Goal: Entertainment & Leisure: Consume media (video, audio)

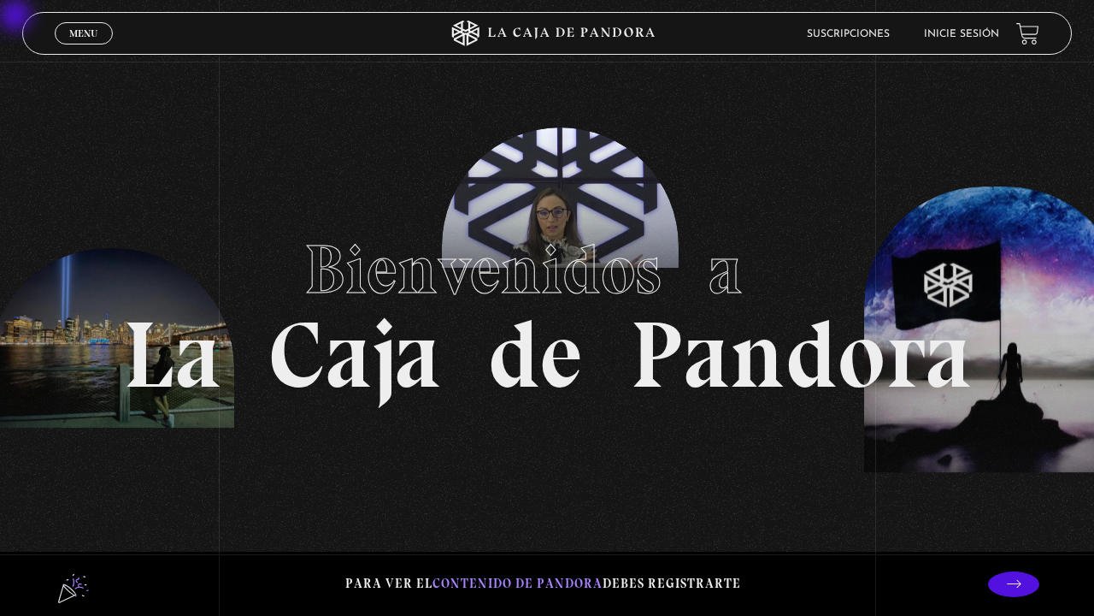
click at [968, 35] on link "Inicie sesión" at bounding box center [961, 34] width 75 height 10
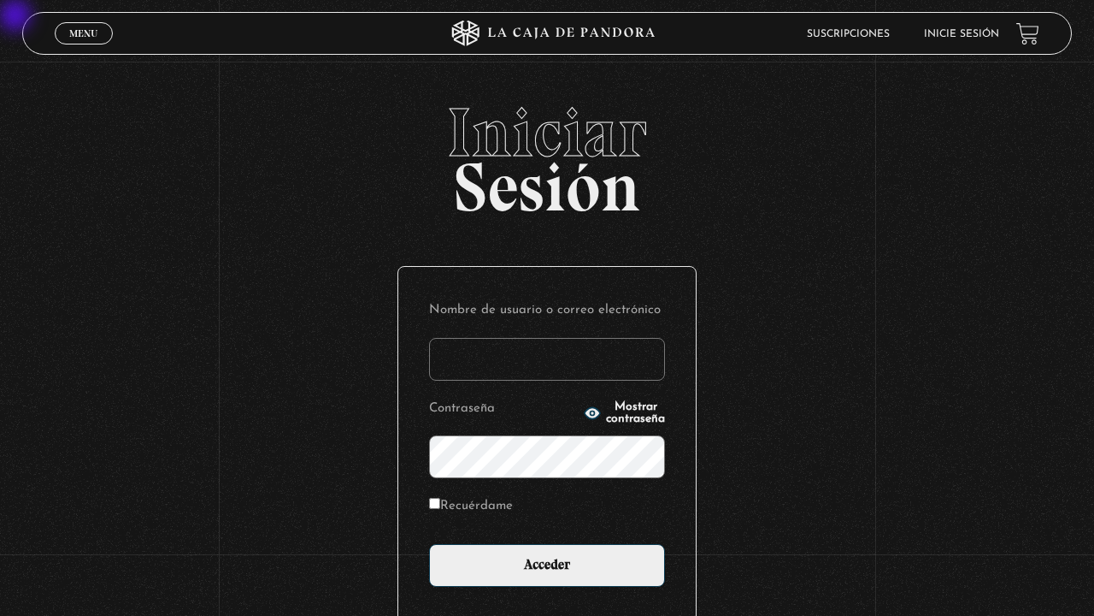
click at [516, 341] on input "Nombre de usuario o correo electrónico" at bounding box center [547, 359] width 236 height 43
type input "delgadoyuleicy@gmail.com"
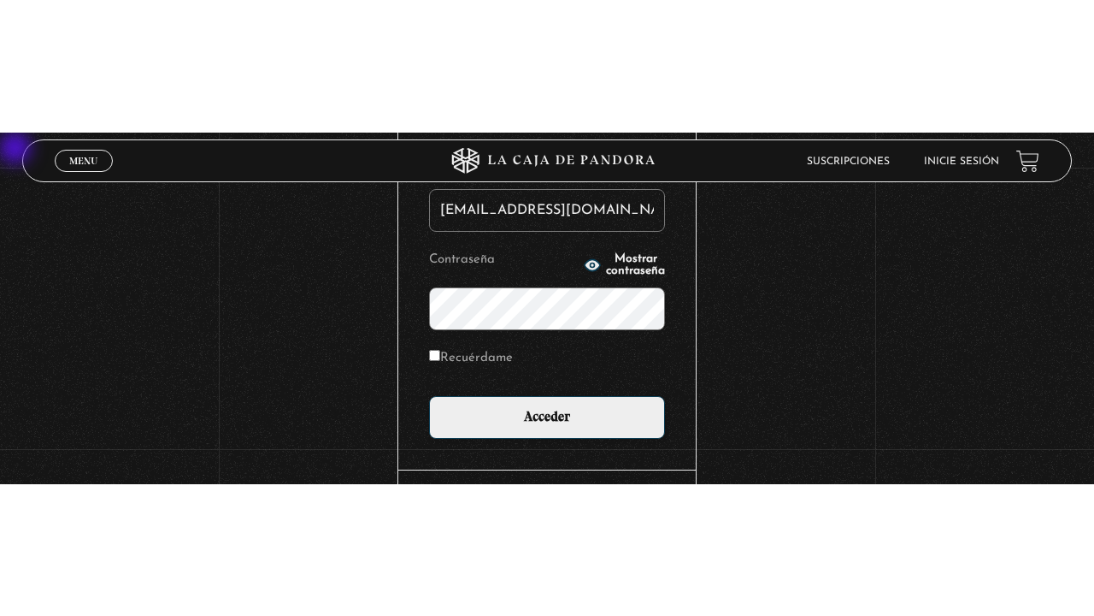
scroll to position [146, 0]
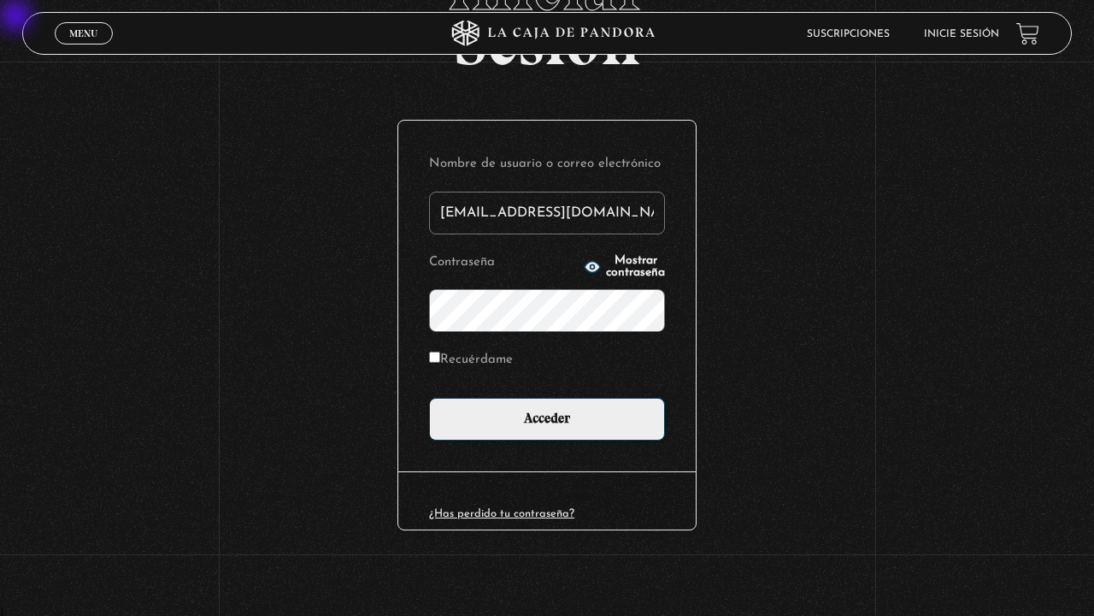
click at [500, 359] on label "Recuérdame" at bounding box center [471, 360] width 84 height 27
click at [440, 359] on input "Recuérdame" at bounding box center [434, 356] width 11 height 11
checkbox input "true"
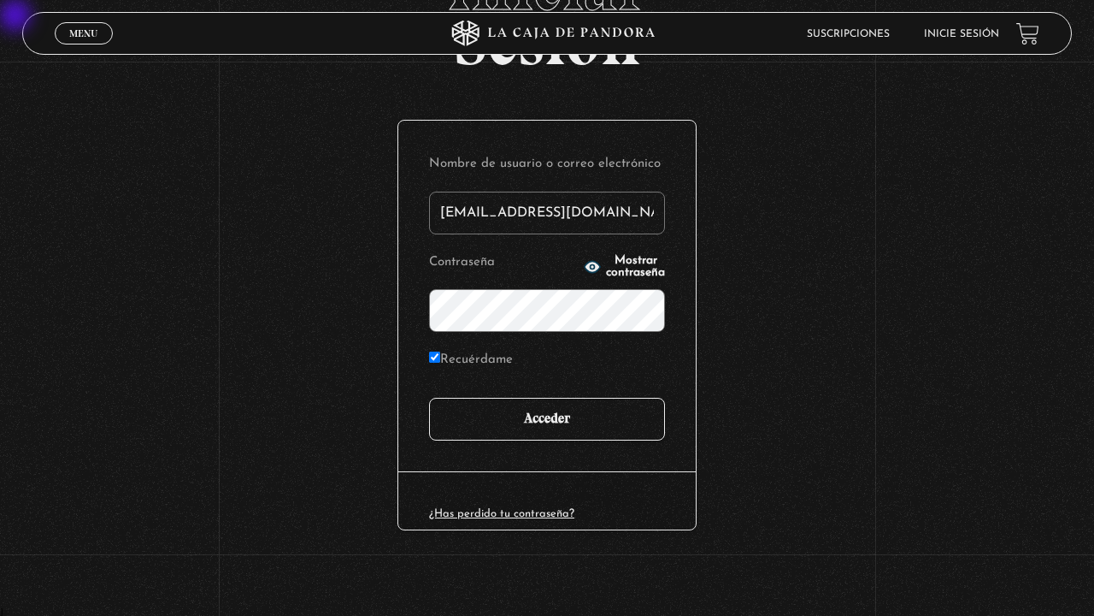
click at [500, 426] on input "Acceder" at bounding box center [547, 419] width 236 height 43
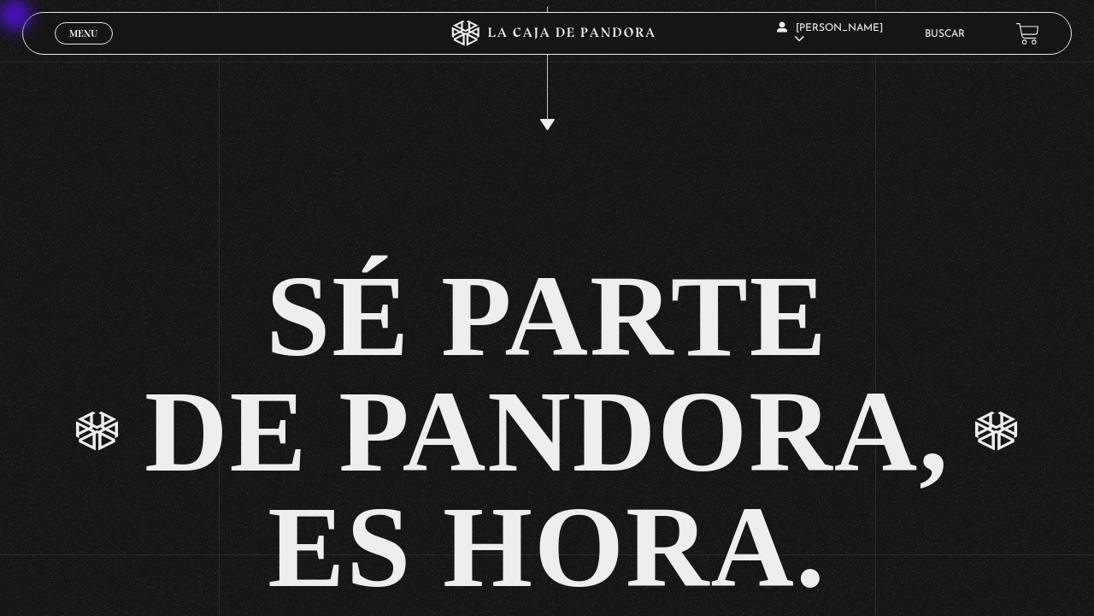
scroll to position [3440, 0]
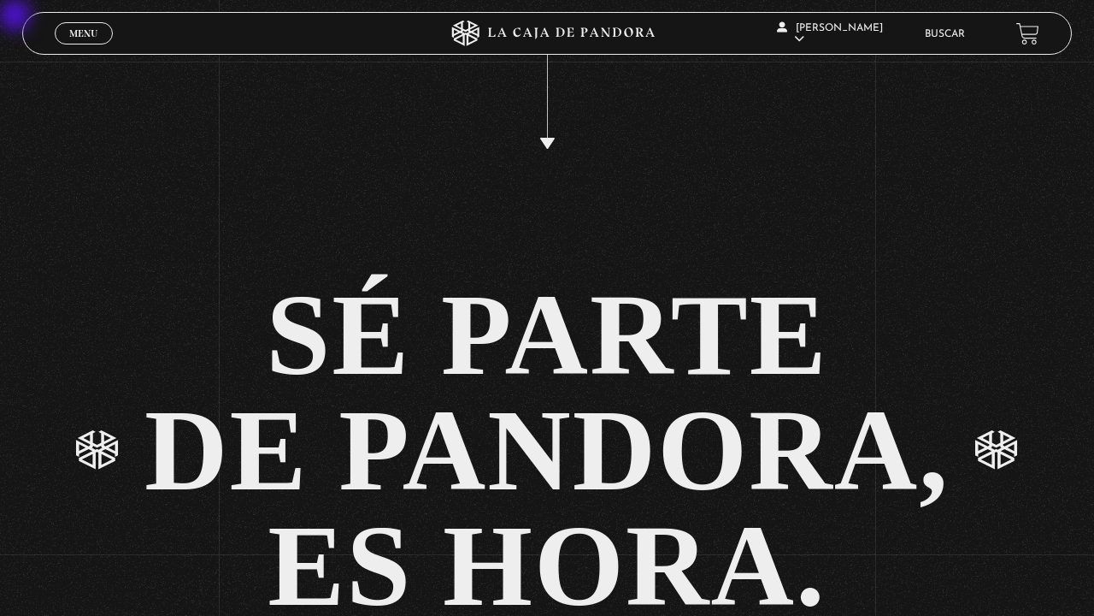
click at [80, 27] on link "Menu Cerrar" at bounding box center [84, 33] width 58 height 22
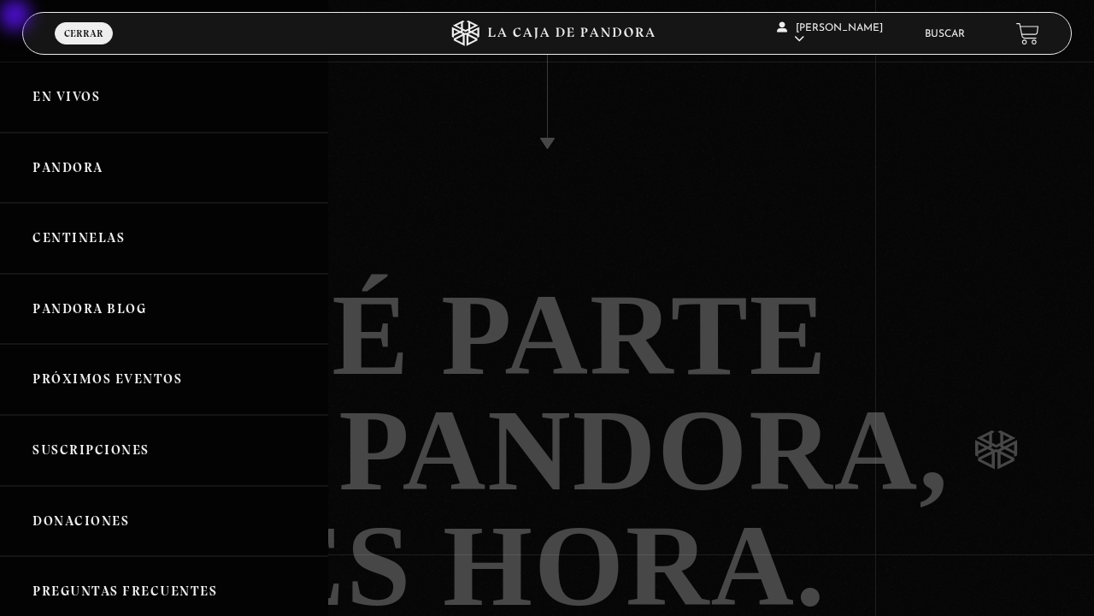
click at [80, 168] on link "Pandora" at bounding box center [164, 168] width 328 height 71
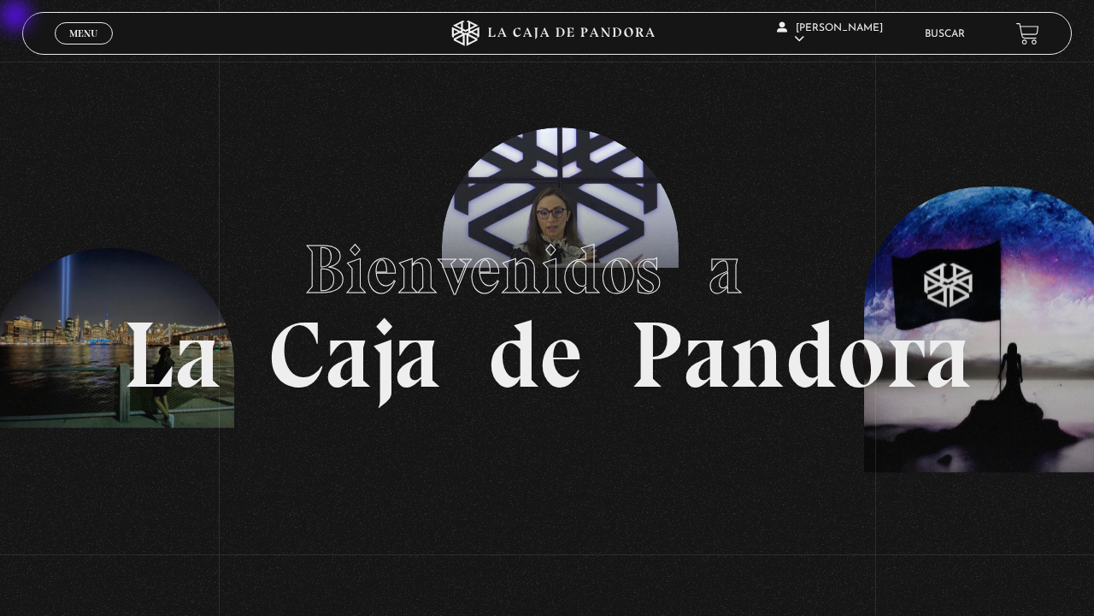
click at [97, 69] on section "Bienvenidos a La Caja de Pandora" at bounding box center [547, 308] width 1094 height 616
click at [97, 32] on span "Menu" at bounding box center [83, 33] width 28 height 10
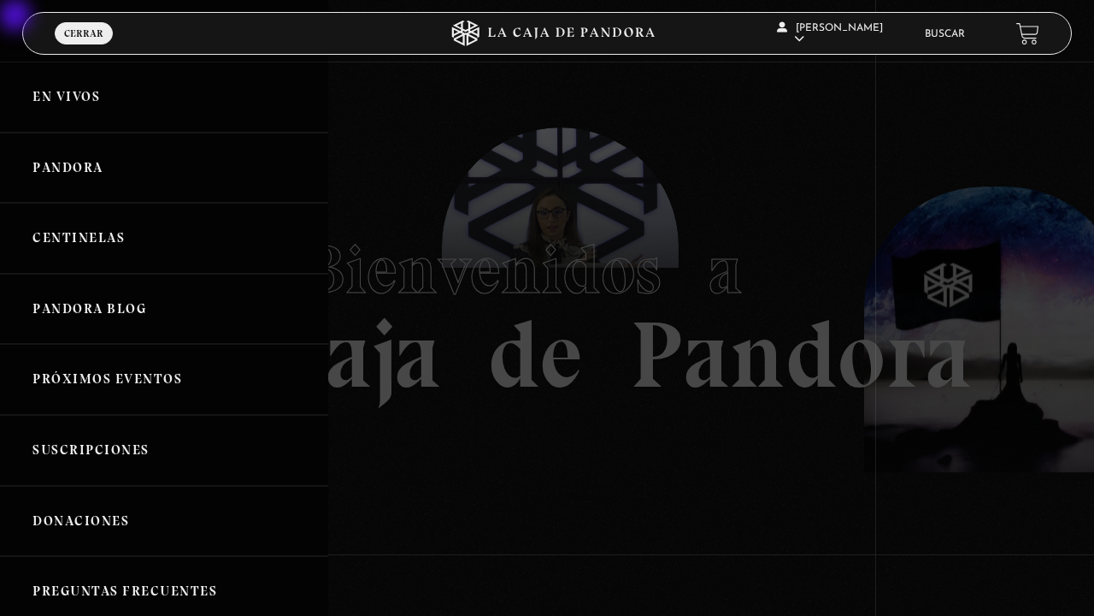
click at [97, 169] on link "Pandora" at bounding box center [164, 168] width 328 height 71
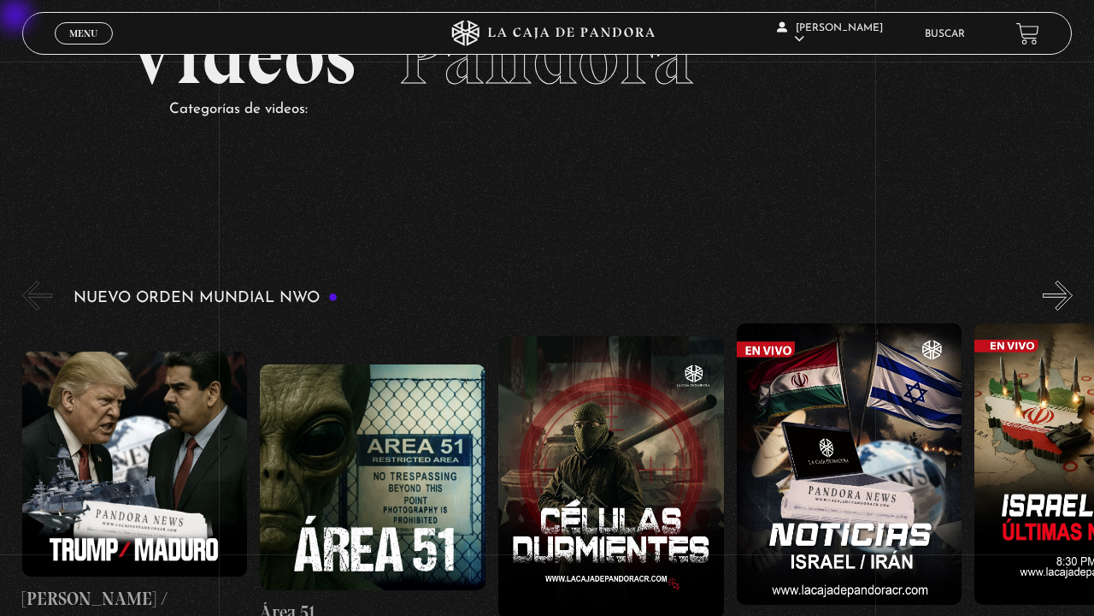
scroll to position [89, 0]
click at [579, 567] on figure at bounding box center [611, 477] width 226 height 282
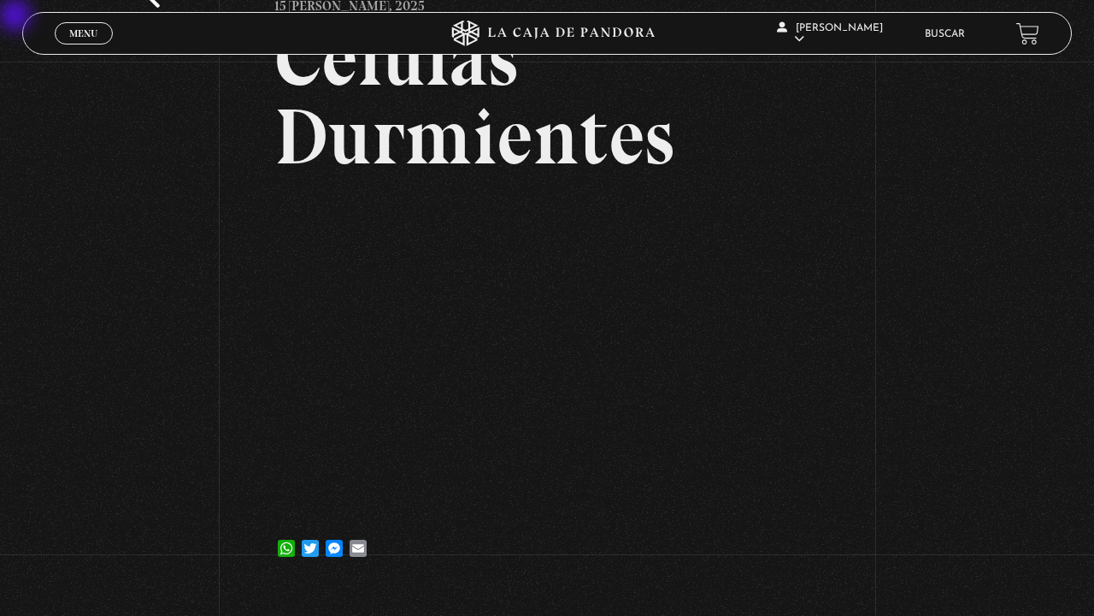
scroll to position [161, 0]
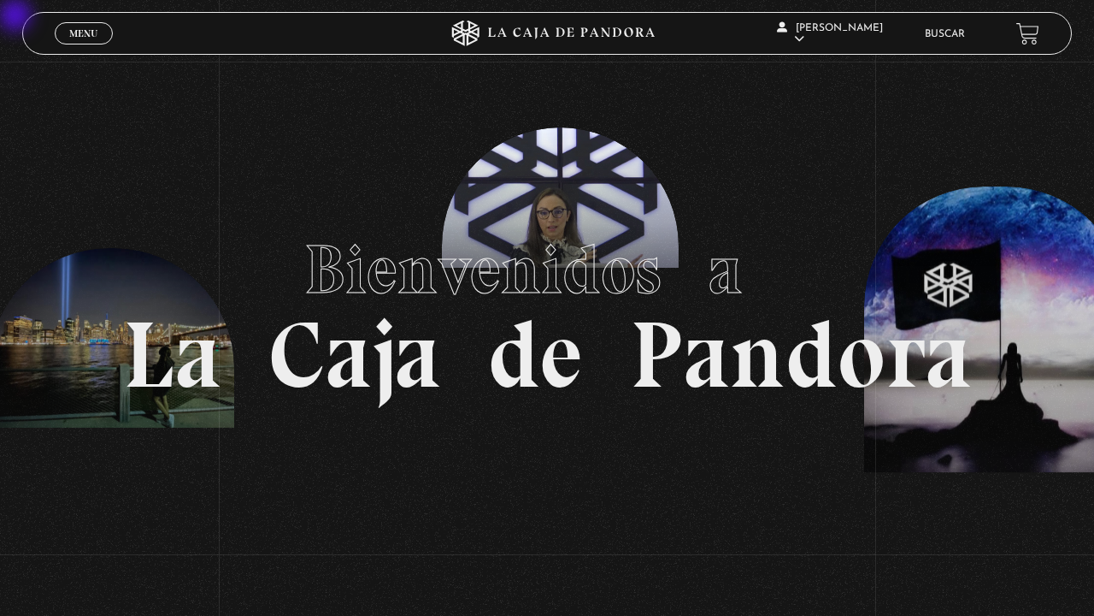
click at [73, 34] on span "Menu" at bounding box center [83, 33] width 28 height 10
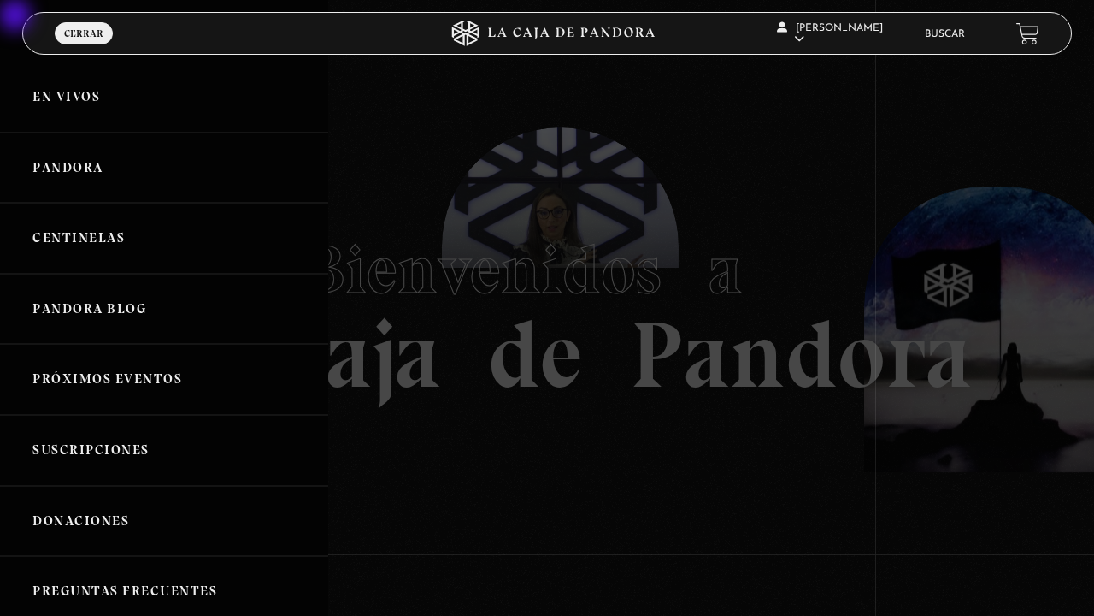
click at [73, 244] on link "Centinelas" at bounding box center [164, 238] width 328 height 71
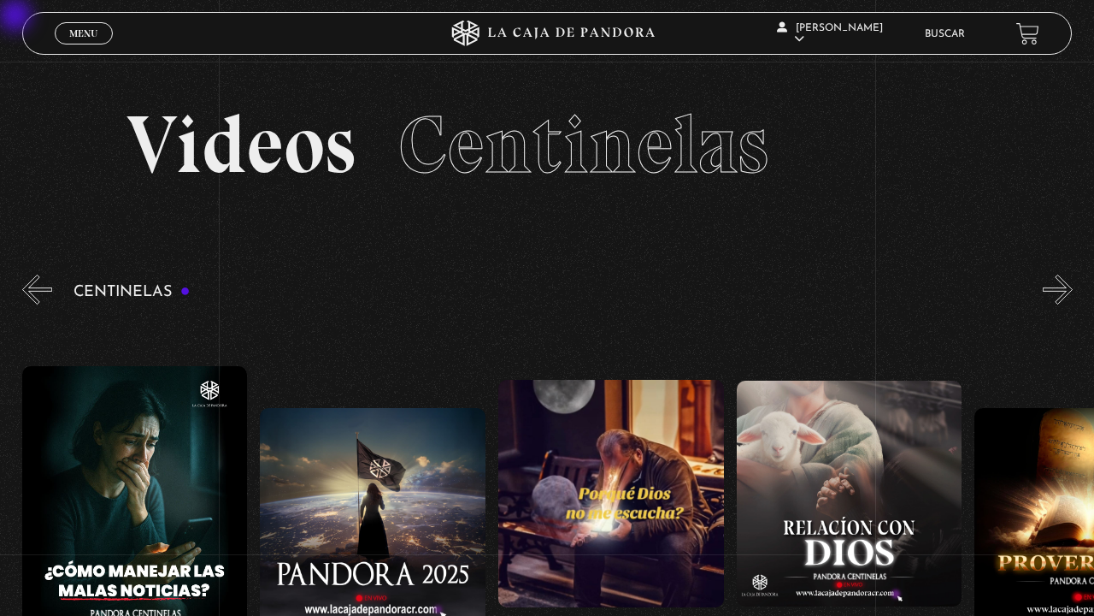
scroll to position [0, 73]
